Goal: Browse casually

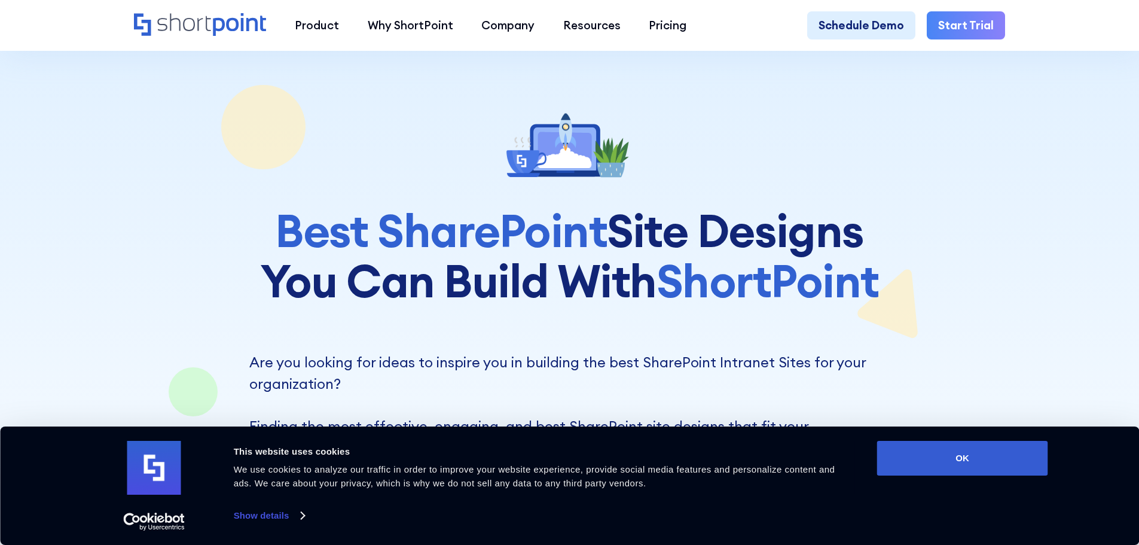
scroll to position [179, 0]
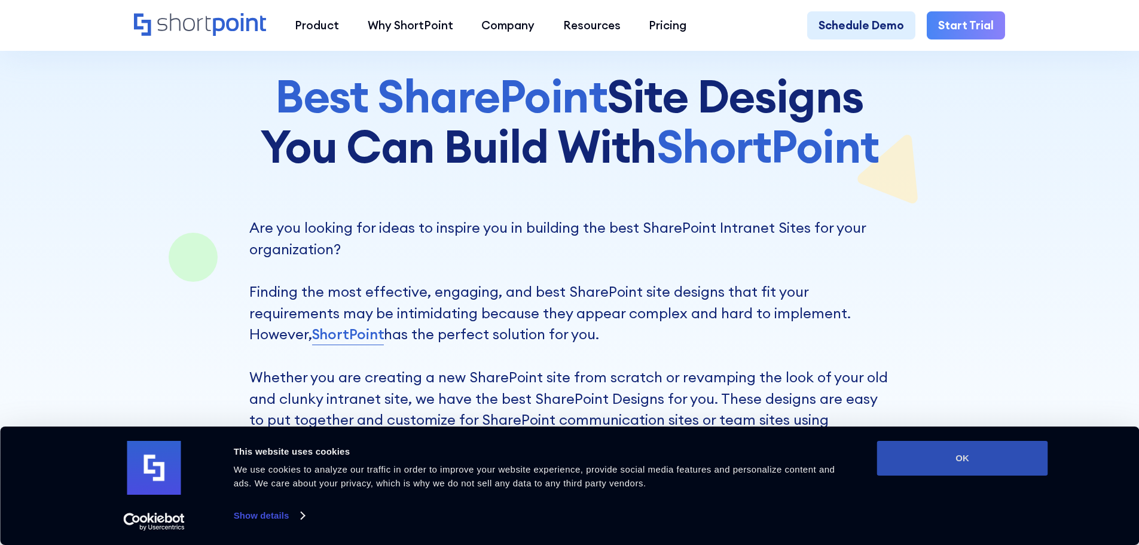
click at [951, 459] on button "OK" at bounding box center [962, 458] width 171 height 35
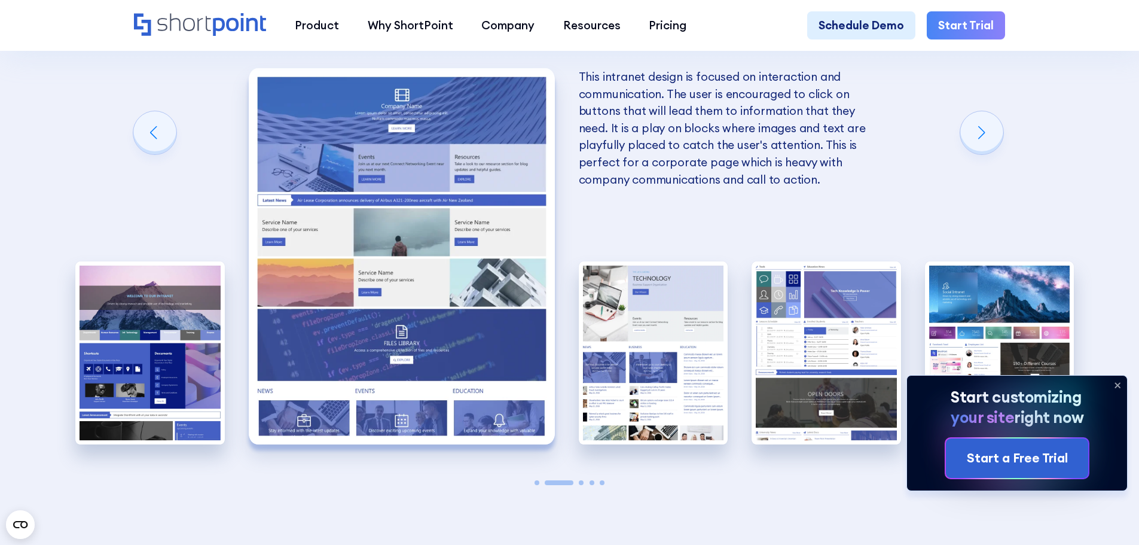
scroll to position [2810, 0]
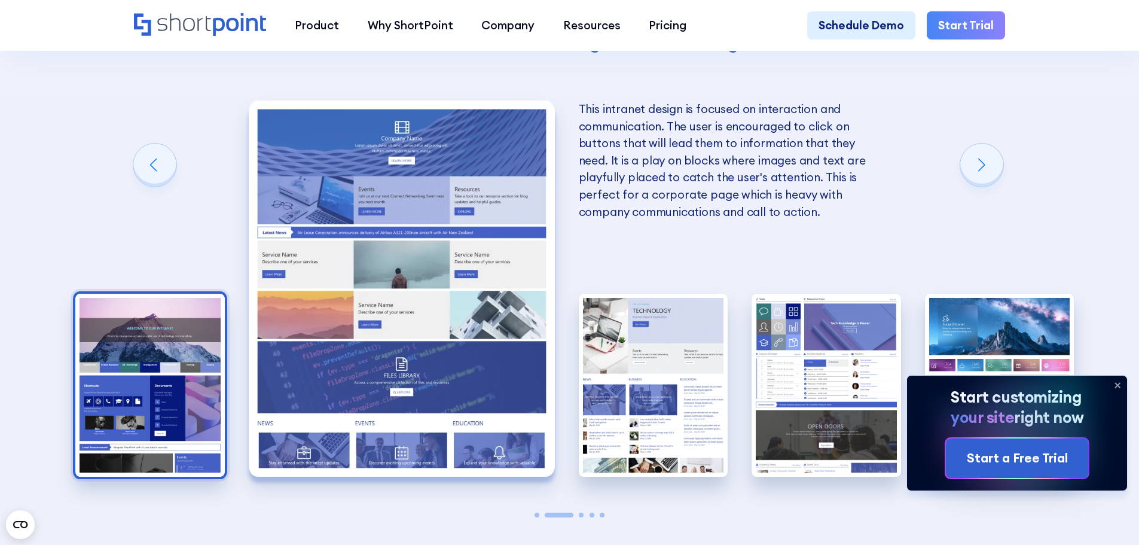
click at [172, 377] on img "1 / 5" at bounding box center [149, 386] width 149 height 184
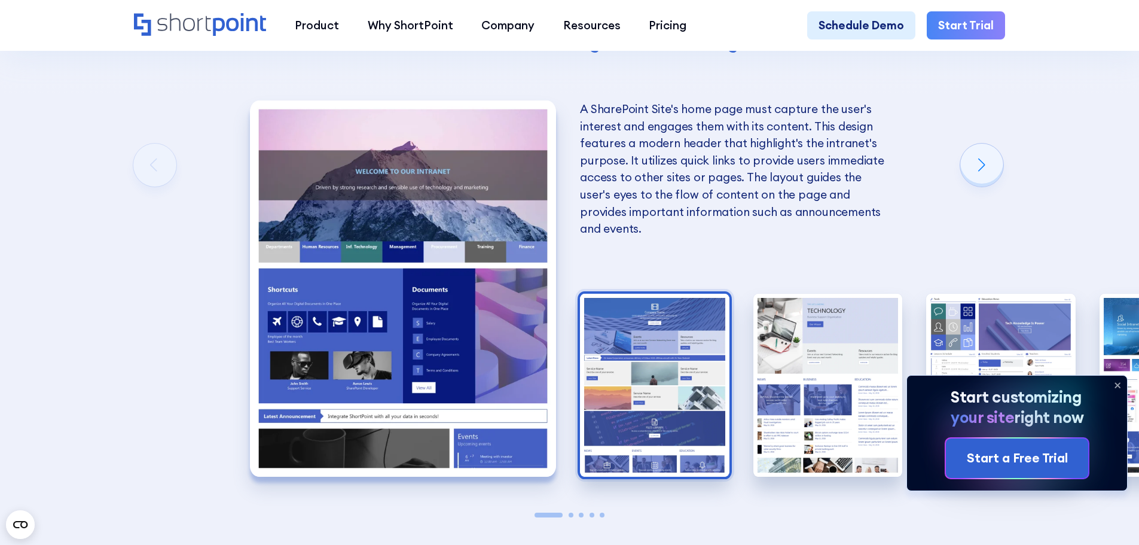
click at [701, 420] on img "2 / 5" at bounding box center [654, 386] width 149 height 184
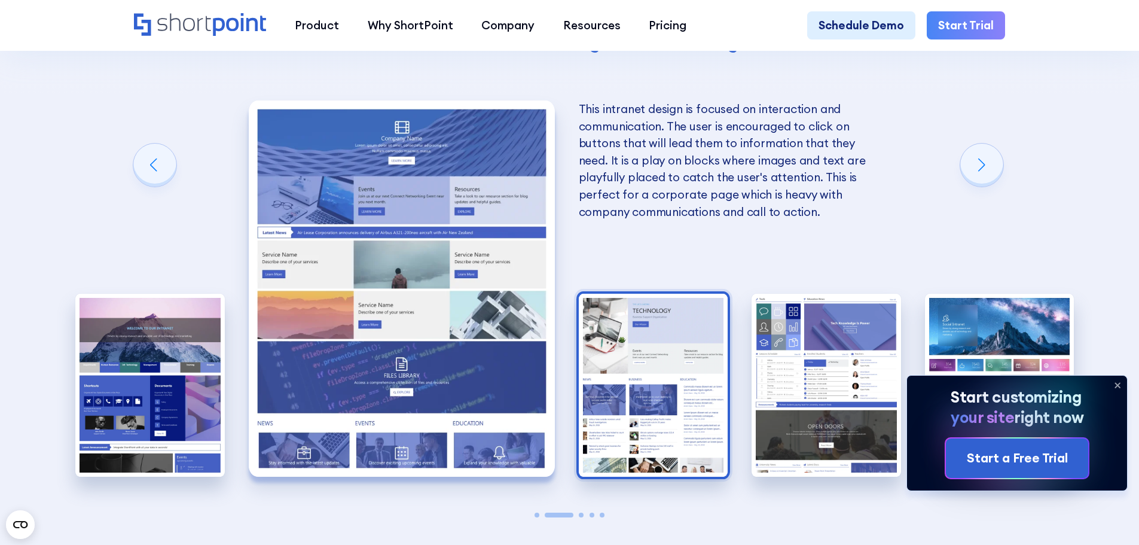
click at [637, 407] on img "3 / 5" at bounding box center [653, 386] width 149 height 184
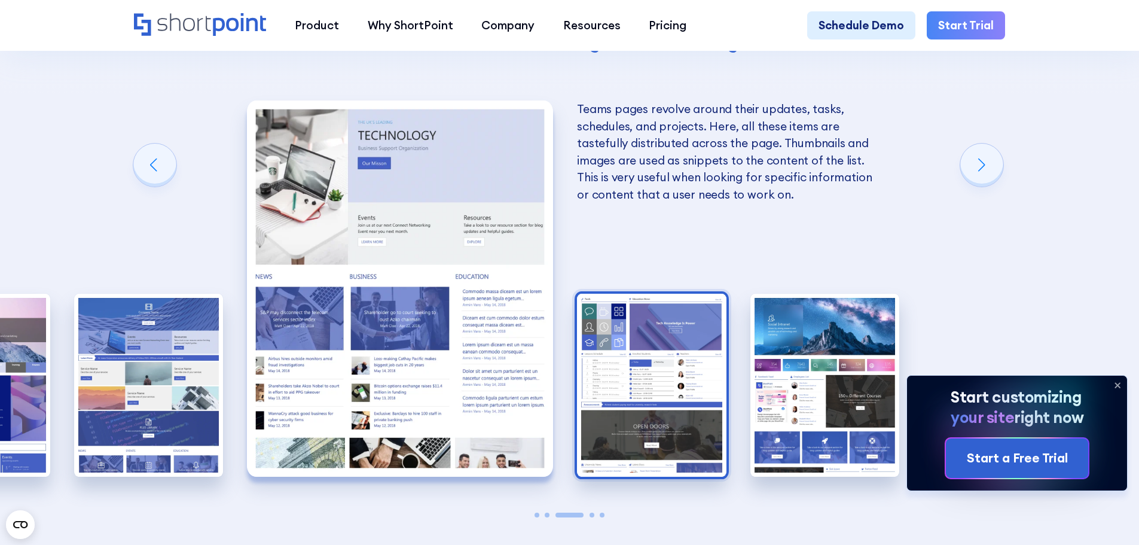
click at [683, 381] on img "4 / 5" at bounding box center [651, 386] width 149 height 184
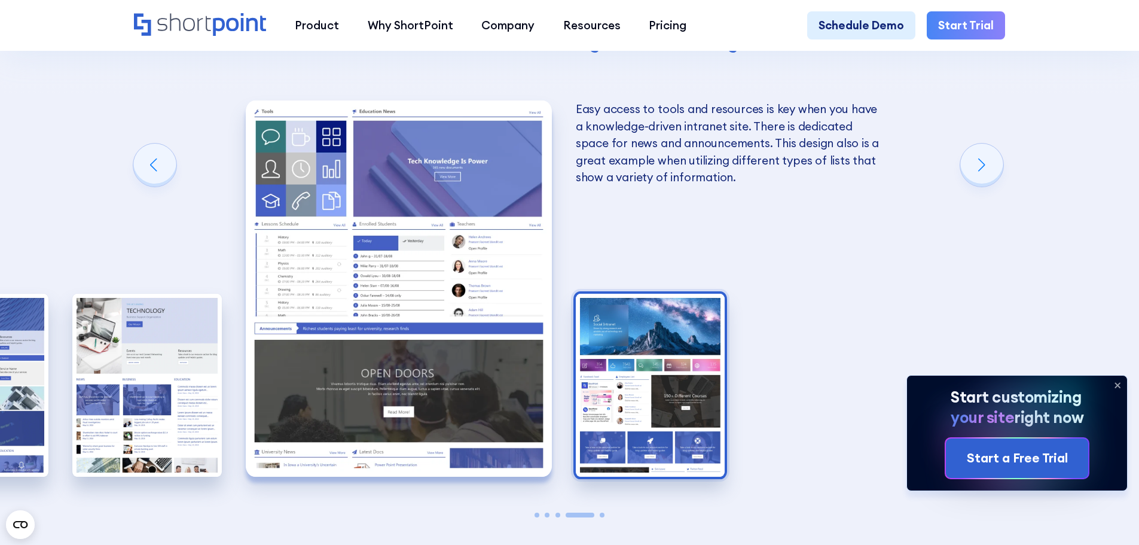
click at [677, 383] on img "5 / 5" at bounding box center [650, 386] width 149 height 184
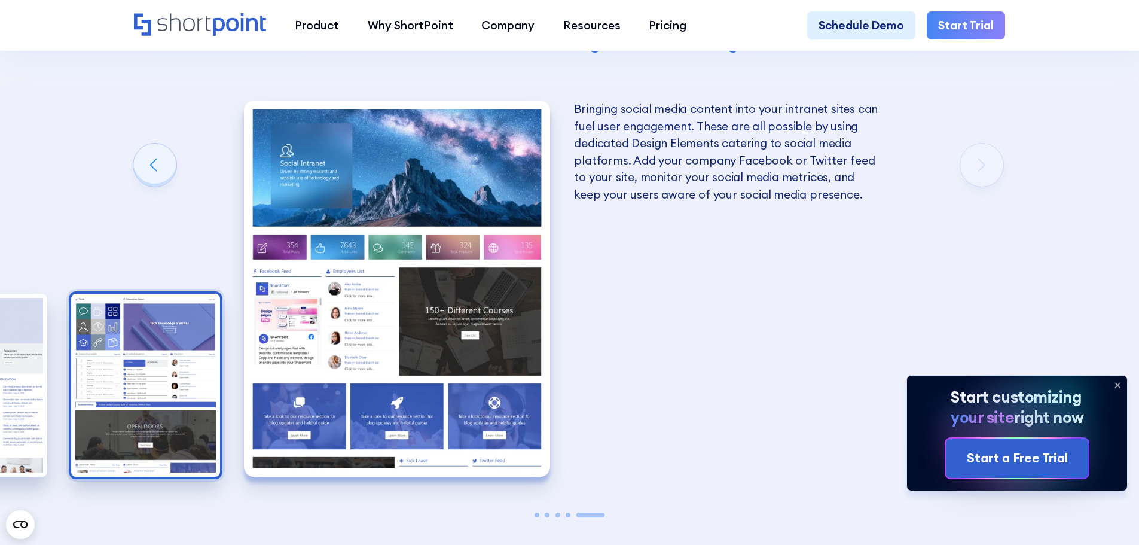
click at [163, 414] on img "4 / 5" at bounding box center [145, 386] width 149 height 184
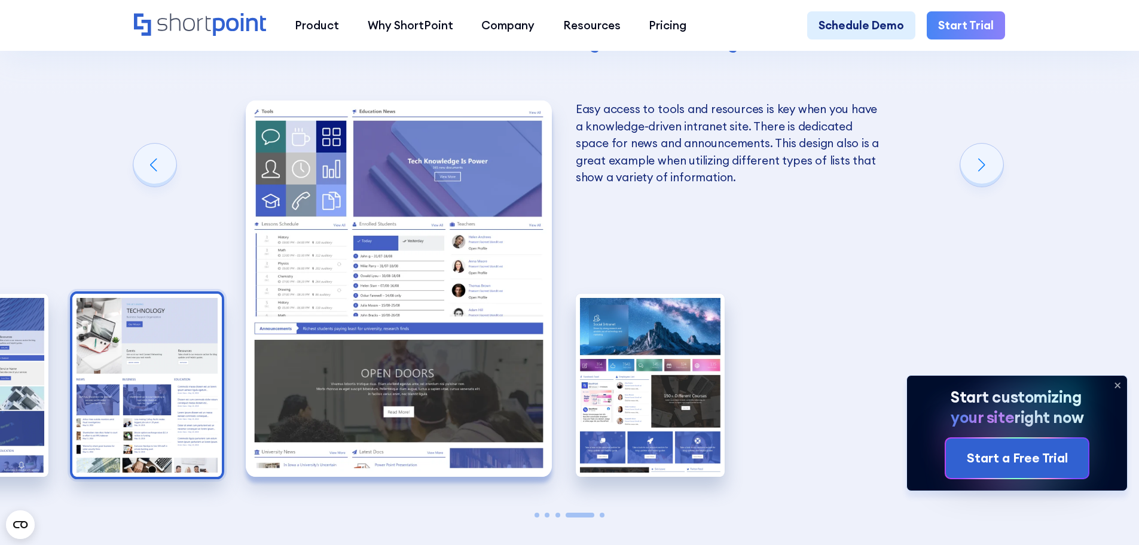
click at [181, 382] on img "3 / 5" at bounding box center [146, 386] width 149 height 184
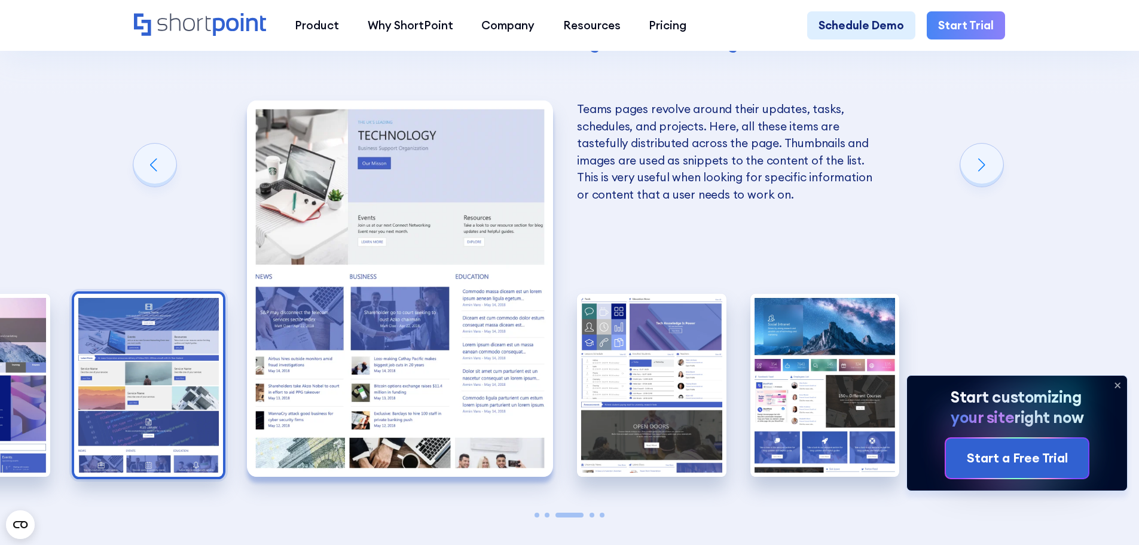
click at [116, 449] on img "2 / 5" at bounding box center [148, 386] width 149 height 184
